Goal: Information Seeking & Learning: Learn about a topic

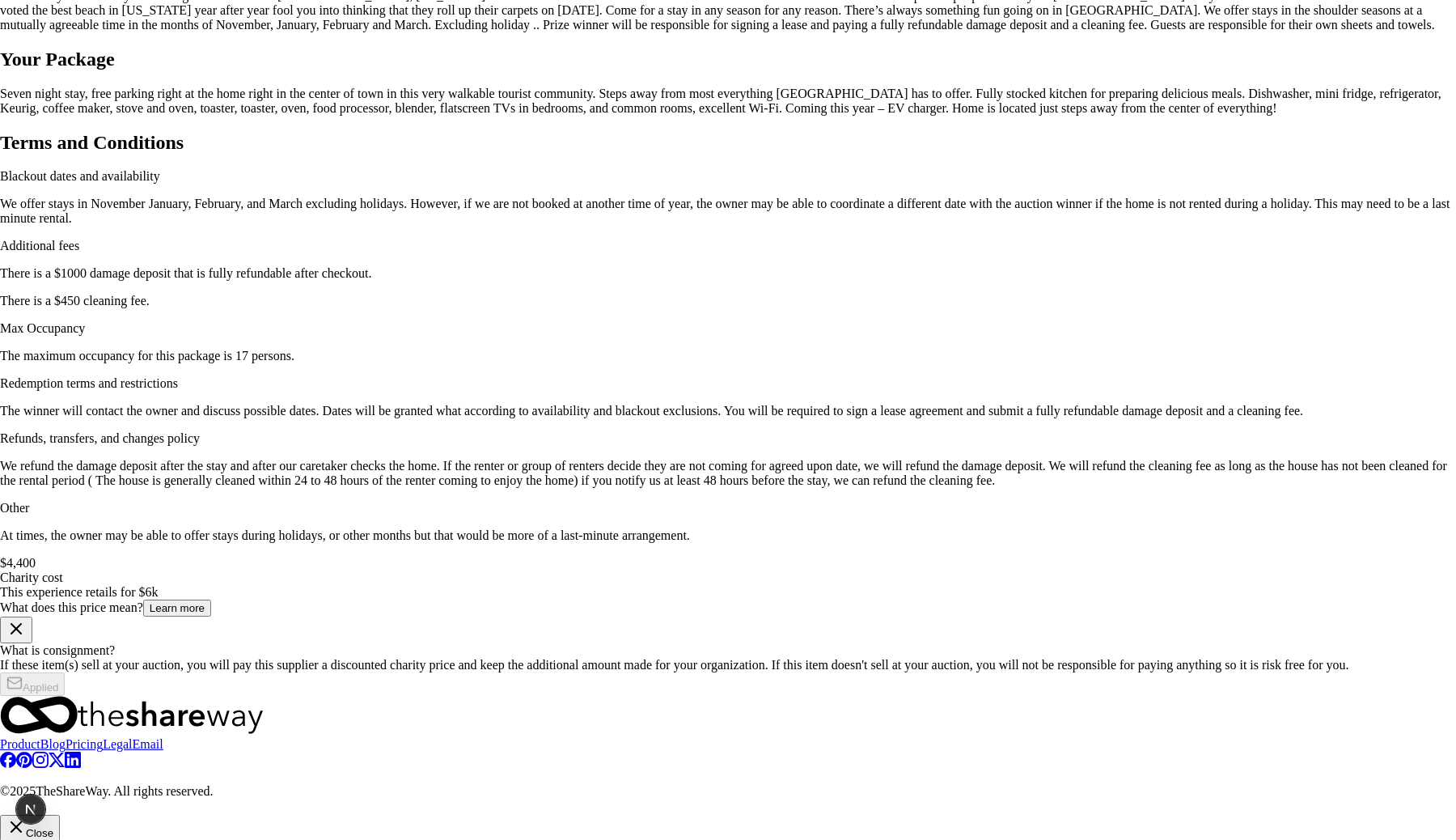
scroll to position [7, 0]
click at [1219, 278] on img at bounding box center [728, 260] width 1456 height 1164
click at [60, 815] on button "Close" at bounding box center [30, 829] width 60 height 27
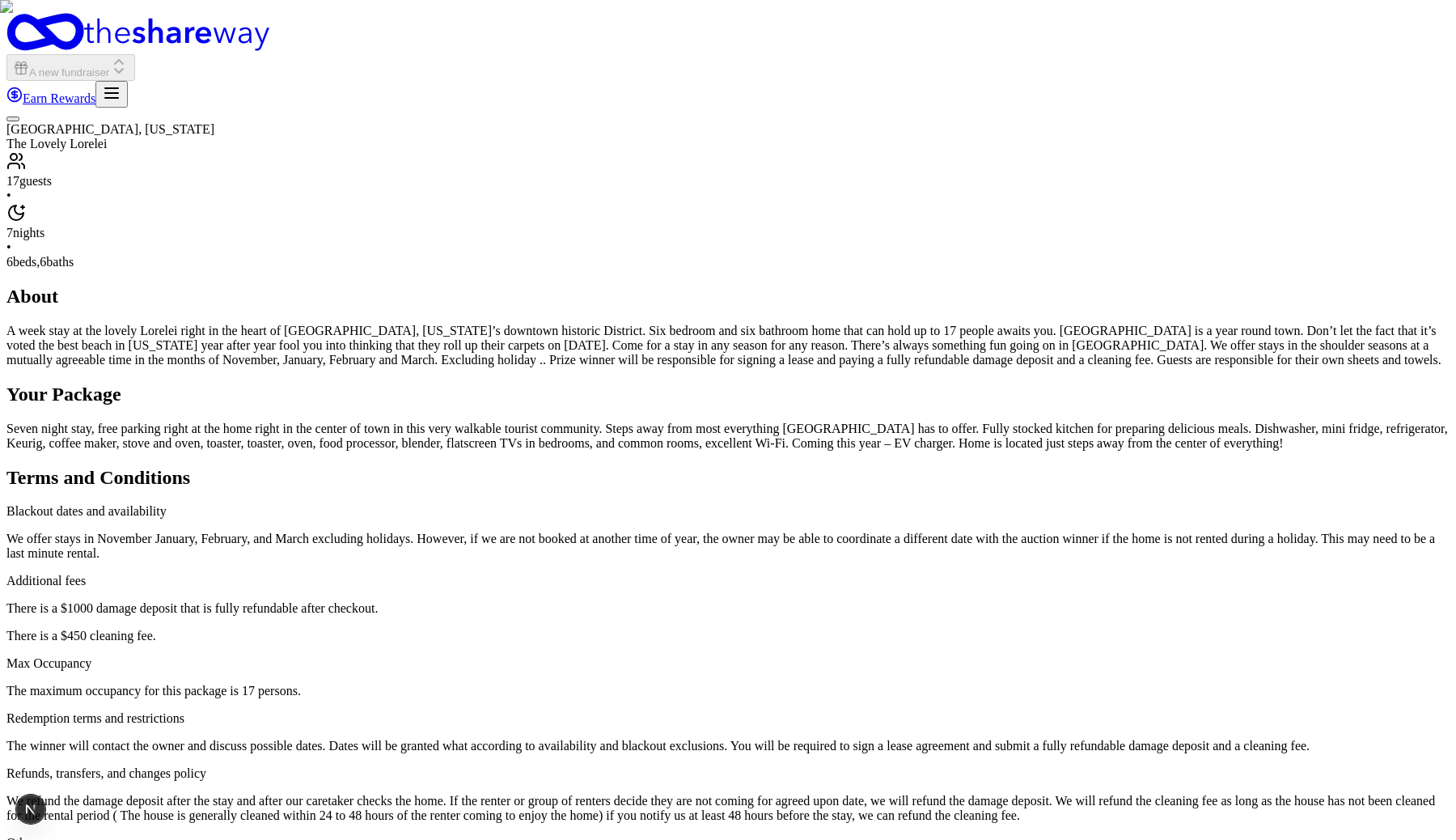
click at [950, 436] on img "button" at bounding box center [728, 420] width 1456 height 840
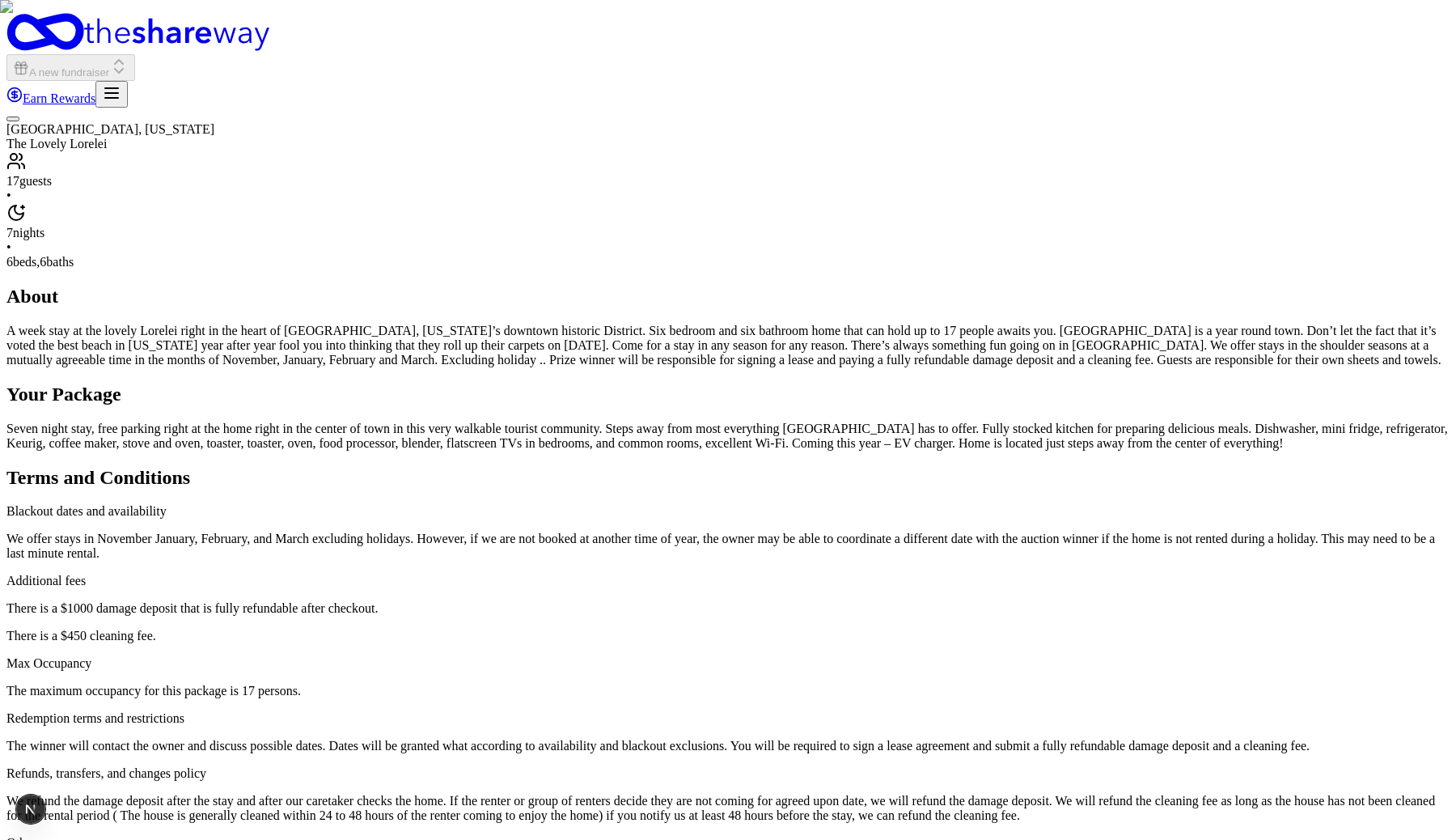
click at [1039, 367] on img "button" at bounding box center [728, 420] width 1456 height 840
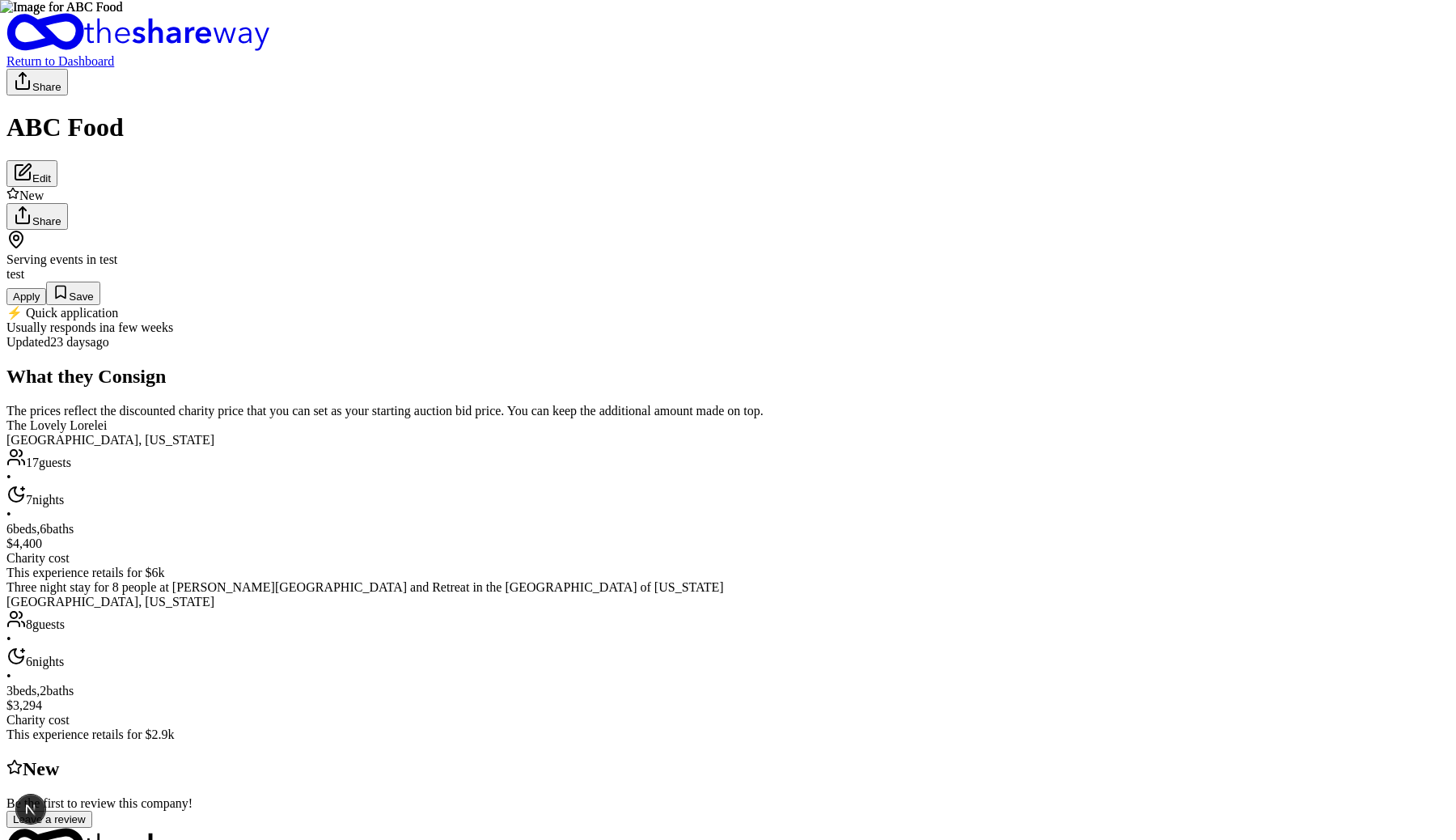
click at [703, 112] on div "ABC Food Edit" at bounding box center [728, 148] width 1444 height 74
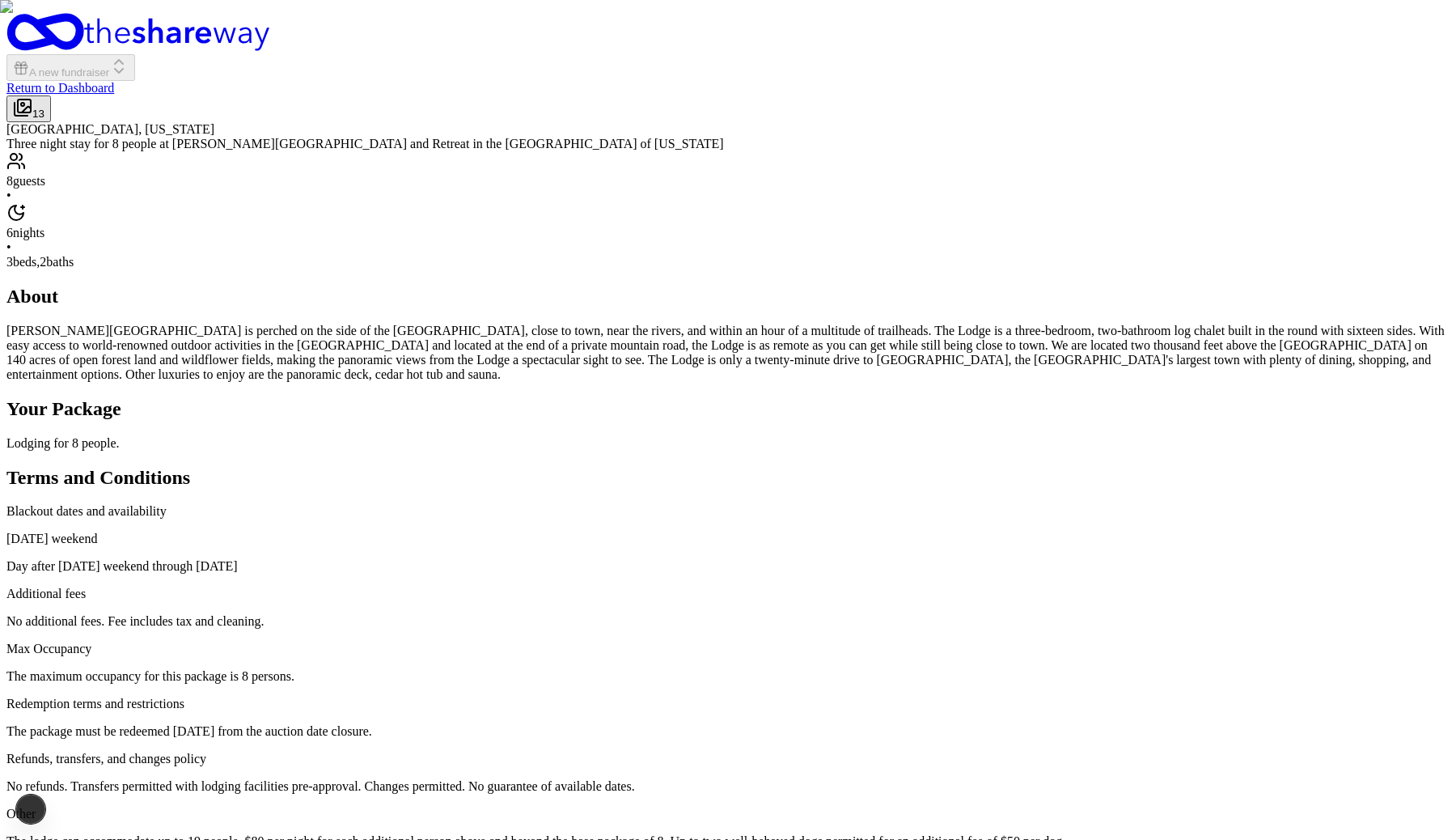
click at [818, 242] on img "button" at bounding box center [728, 420] width 1456 height 840
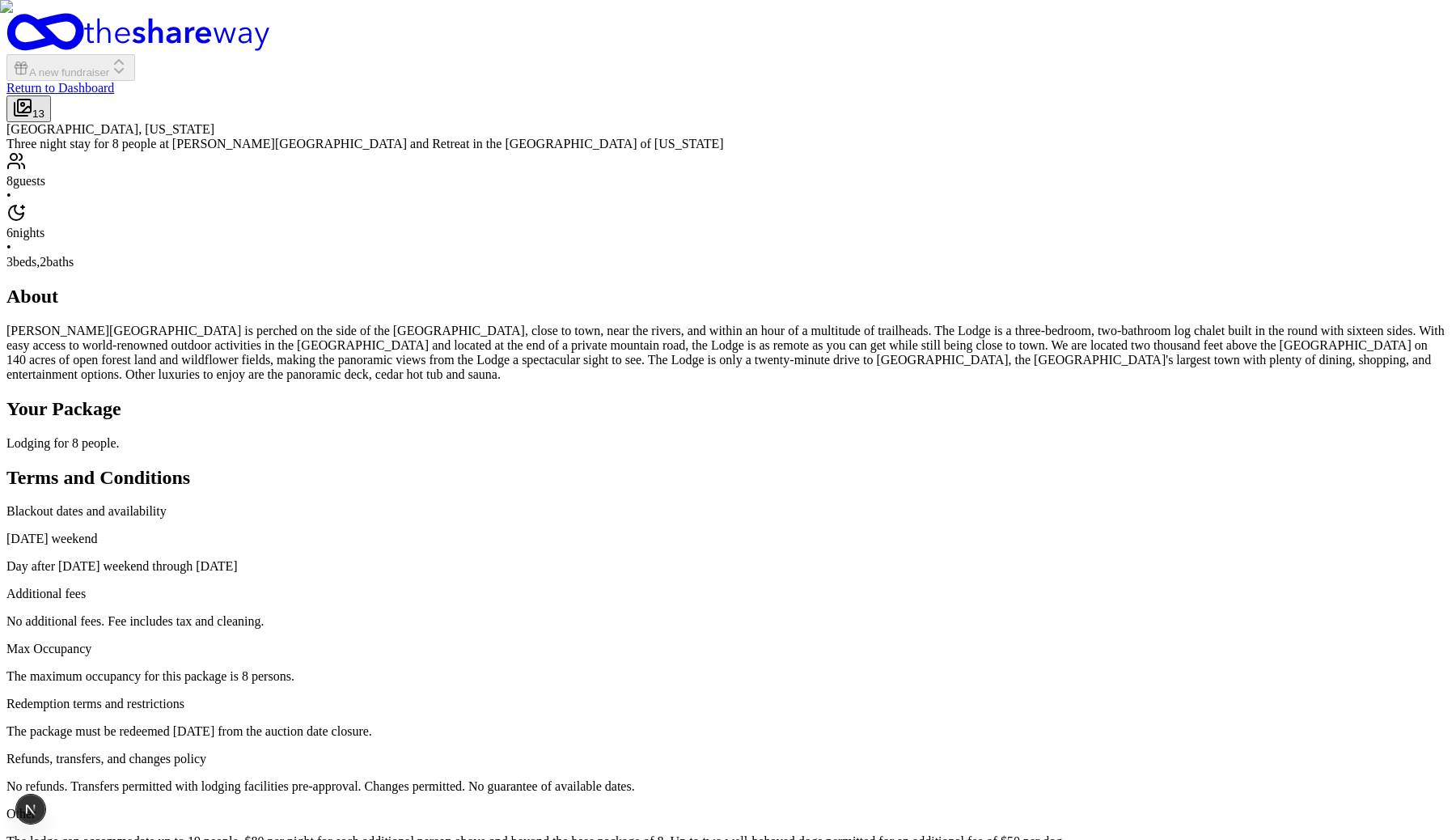
click at [1075, 417] on img "button" at bounding box center [728, 420] width 1456 height 840
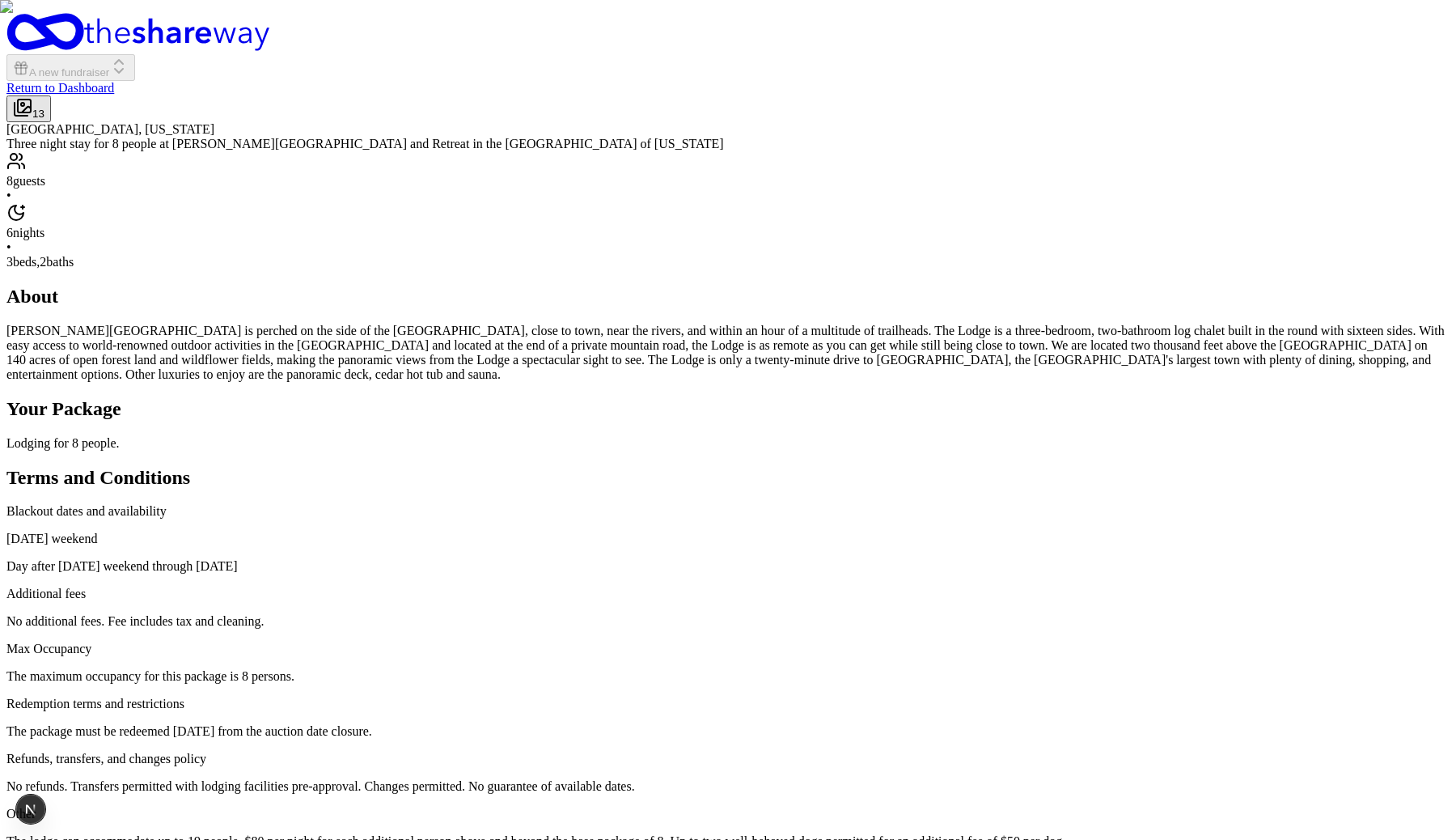
click at [944, 254] on img "button" at bounding box center [728, 420] width 1456 height 840
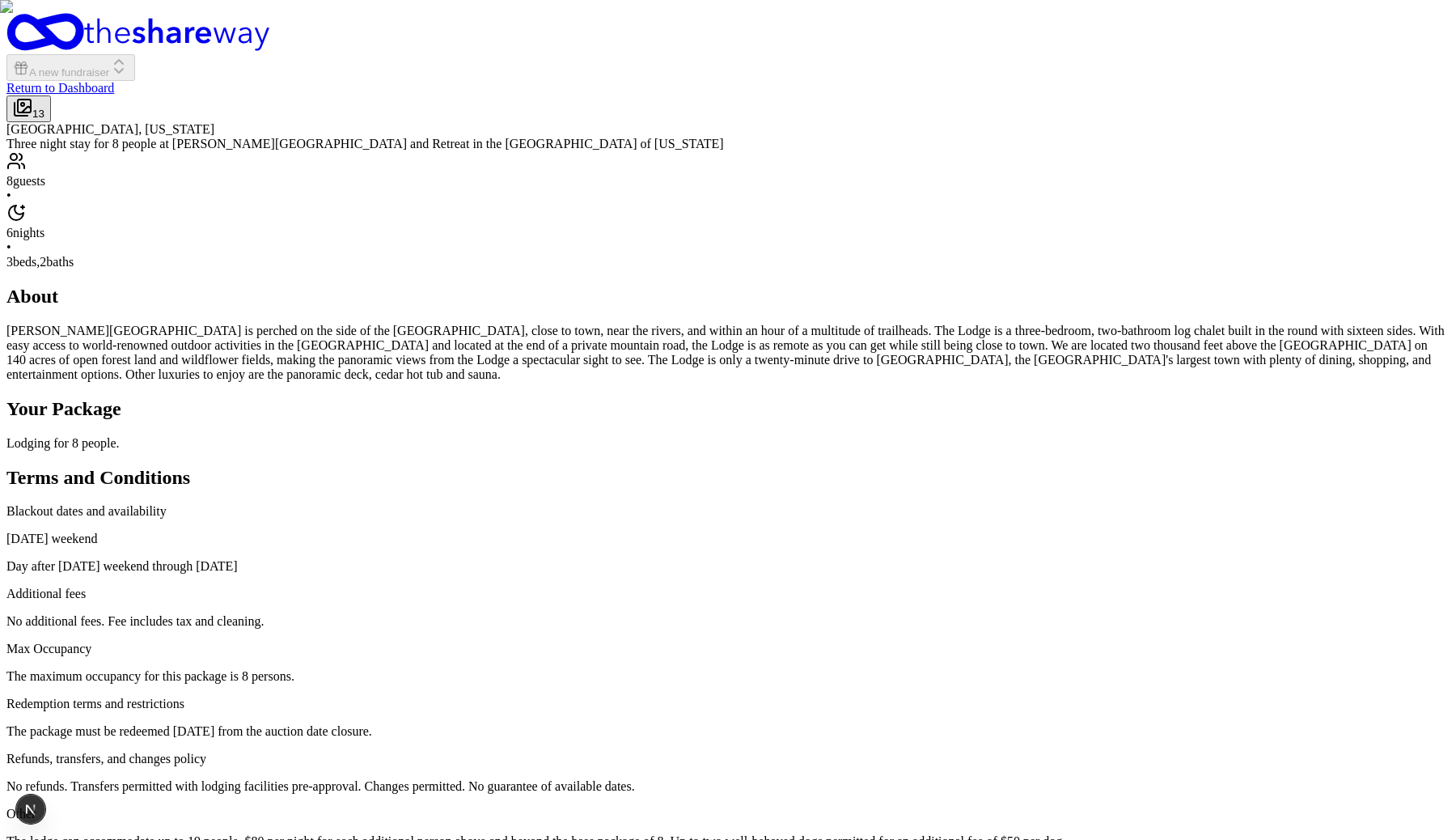
click at [1075, 428] on img "button" at bounding box center [728, 420] width 1456 height 840
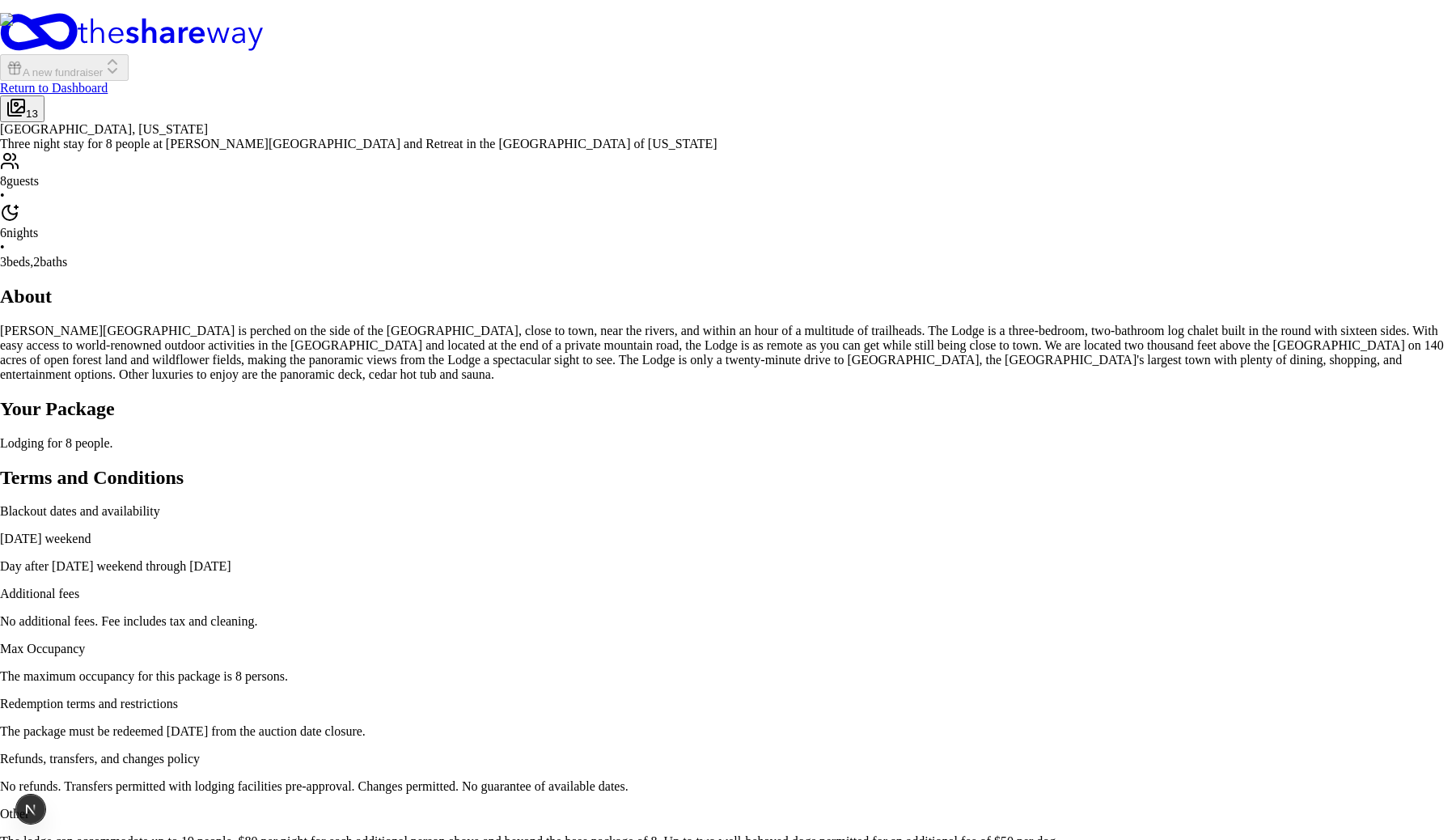
click at [1091, 362] on img at bounding box center [728, 580] width 1456 height 1134
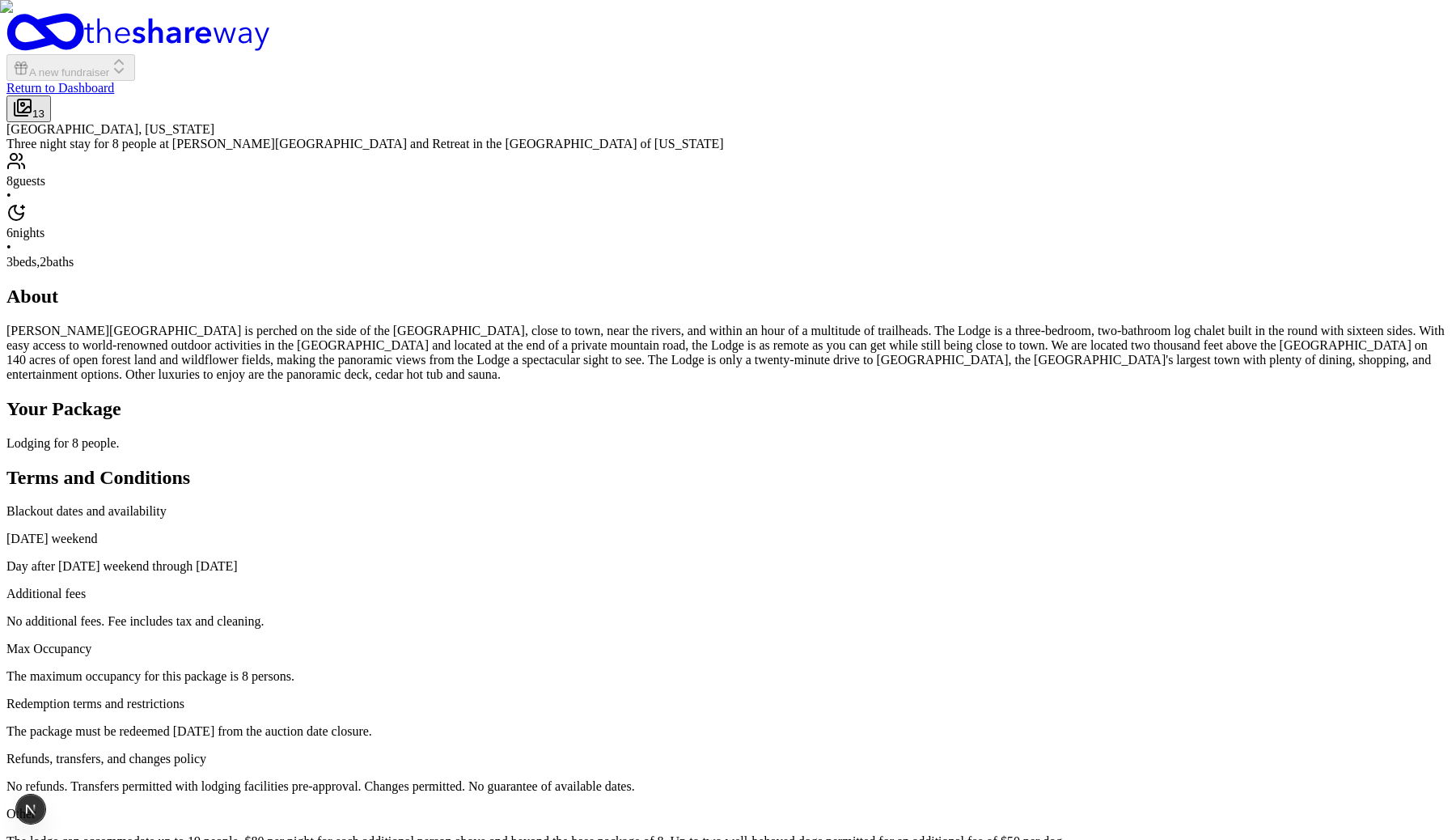
click at [974, 367] on img "button" at bounding box center [728, 420] width 1456 height 840
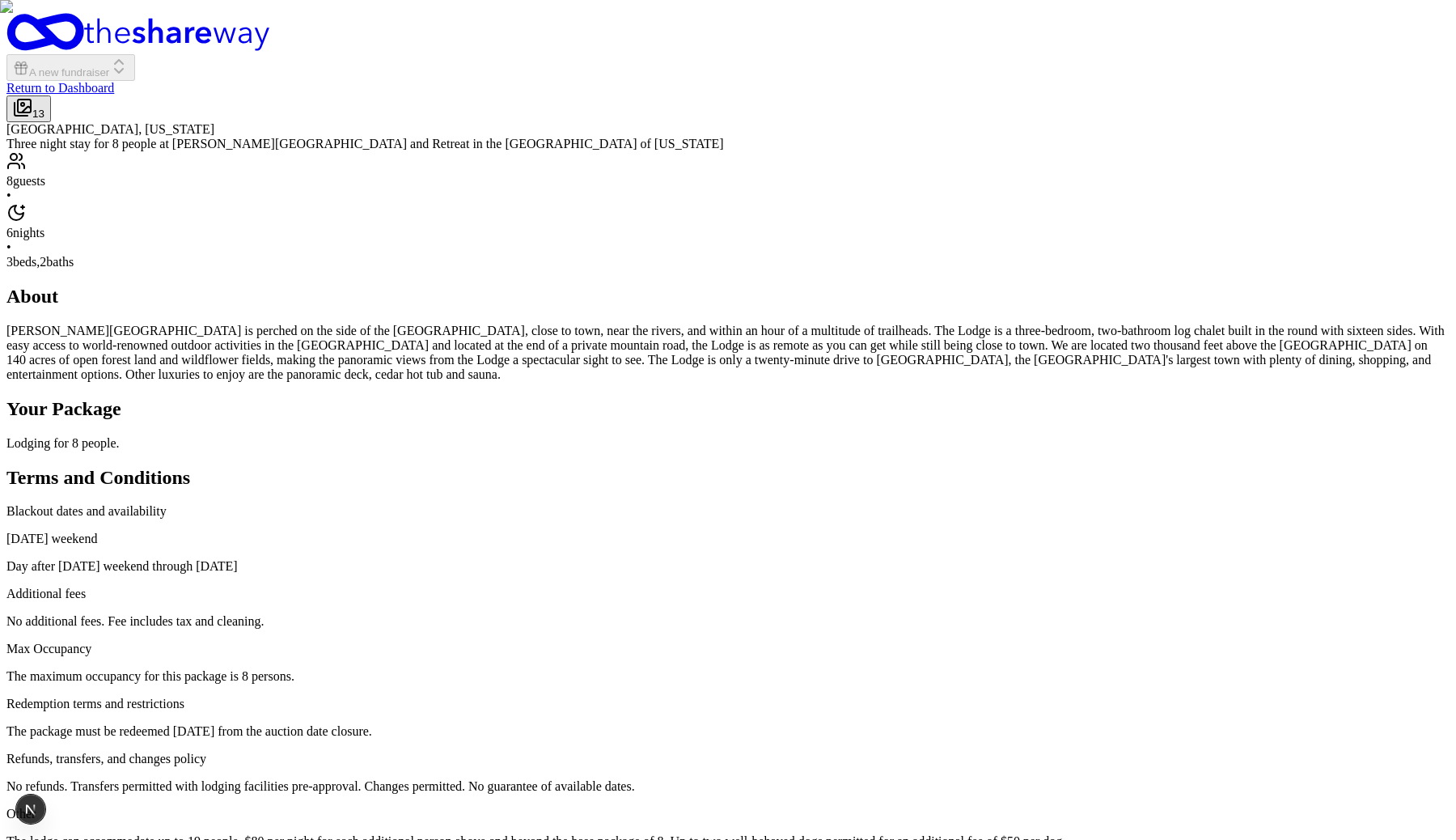
click at [994, 360] on img "button" at bounding box center [728, 420] width 1456 height 840
